Goal: Navigation & Orientation: Find specific page/section

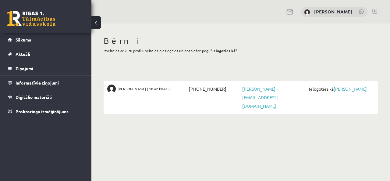
click at [345, 49] on div "Bērni Izvēlaties ar kuru profilu vēlaties pieslēgties un nospiežat pogu "Ielogo…" at bounding box center [241, 46] width 274 height 21
click at [340, 91] on link "[PERSON_NAME]" at bounding box center [350, 88] width 33 height 5
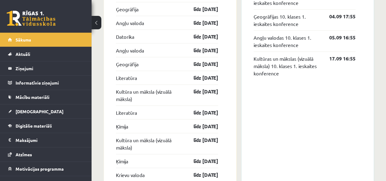
scroll to position [610, 0]
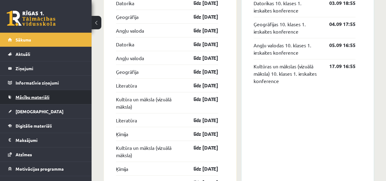
click at [34, 96] on span "Mācību materiāli" at bounding box center [33, 96] width 34 height 5
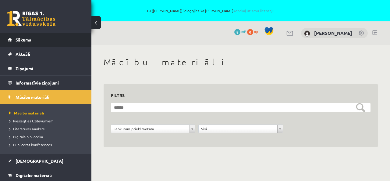
click at [24, 41] on span "Sākums" at bounding box center [24, 39] width 16 height 5
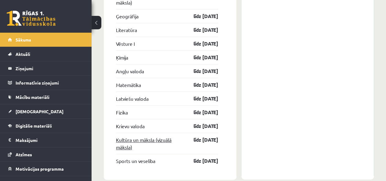
scroll to position [1303, 0]
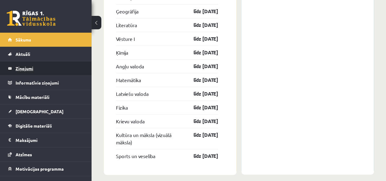
click at [29, 68] on legend "Ziņojumi 0" at bounding box center [50, 68] width 68 height 14
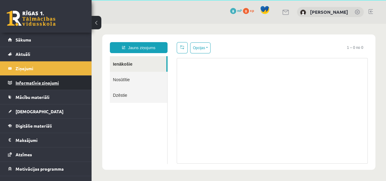
click at [44, 82] on legend "Informatīvie ziņojumi 0" at bounding box center [50, 83] width 68 height 14
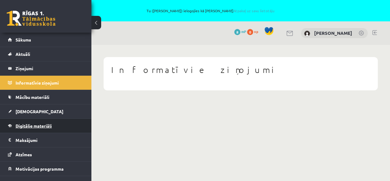
click at [44, 124] on span "Digitālie materiāli" at bounding box center [34, 125] width 36 height 5
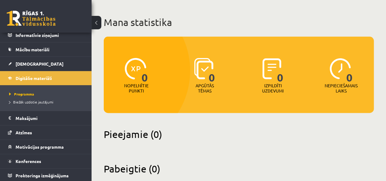
scroll to position [61, 0]
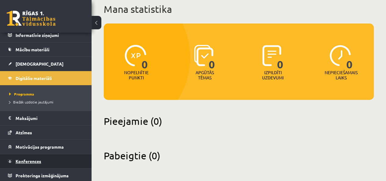
click at [34, 159] on span "Konferences" at bounding box center [29, 160] width 26 height 5
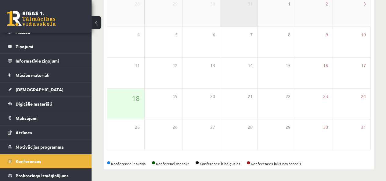
scroll to position [40, 0]
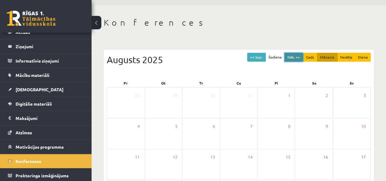
click at [293, 56] on button "Nāk. >>" at bounding box center [293, 57] width 19 height 9
click at [296, 56] on button "Nāk. >>" at bounding box center [293, 57] width 19 height 9
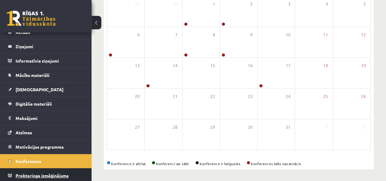
scroll to position [22, 0]
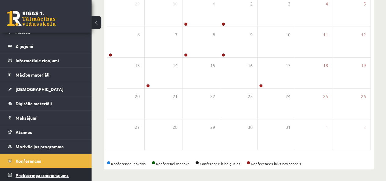
click at [54, 173] on span "Proktoringa izmēģinājums" at bounding box center [42, 174] width 53 height 5
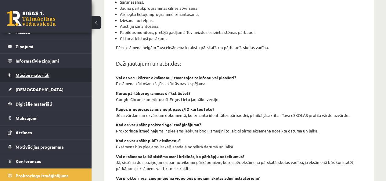
scroll to position [261, 0]
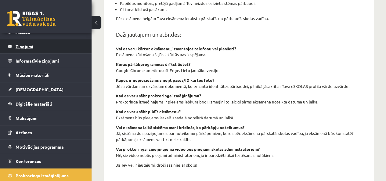
click at [31, 44] on legend "Ziņojumi 0" at bounding box center [50, 46] width 68 height 14
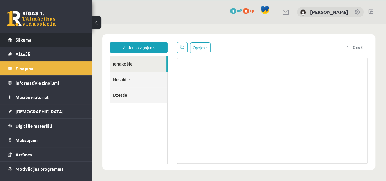
click at [28, 40] on span "Sākums" at bounding box center [24, 39] width 16 height 5
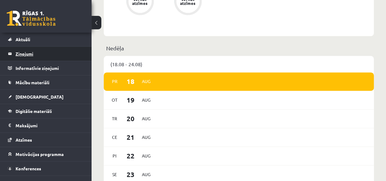
scroll to position [22, 0]
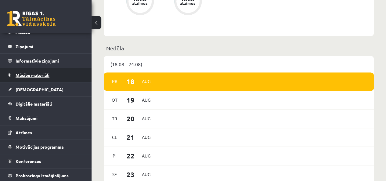
click at [45, 75] on span "Mācību materiāli" at bounding box center [33, 74] width 34 height 5
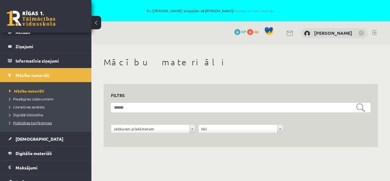
click at [38, 122] on span "Publicētas konferences" at bounding box center [30, 122] width 43 height 5
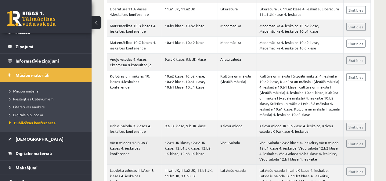
scroll to position [731, 0]
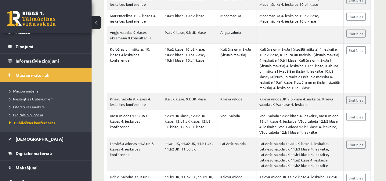
click at [35, 114] on span "Digitālā bibliotēka" at bounding box center [26, 114] width 34 height 5
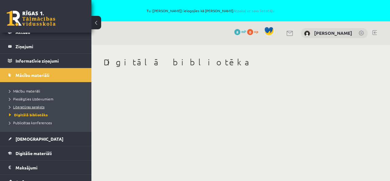
click at [34, 106] on span "Literatūras saraksts" at bounding box center [26, 106] width 35 height 5
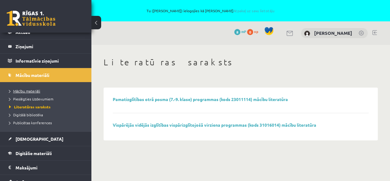
click at [37, 91] on span "Mācību materiāli" at bounding box center [24, 90] width 31 height 5
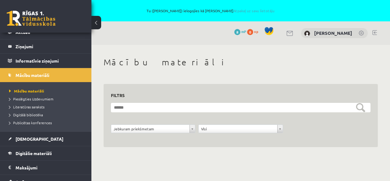
click at [374, 31] on link at bounding box center [374, 32] width 5 height 5
